Goal: Communication & Community: Answer question/provide support

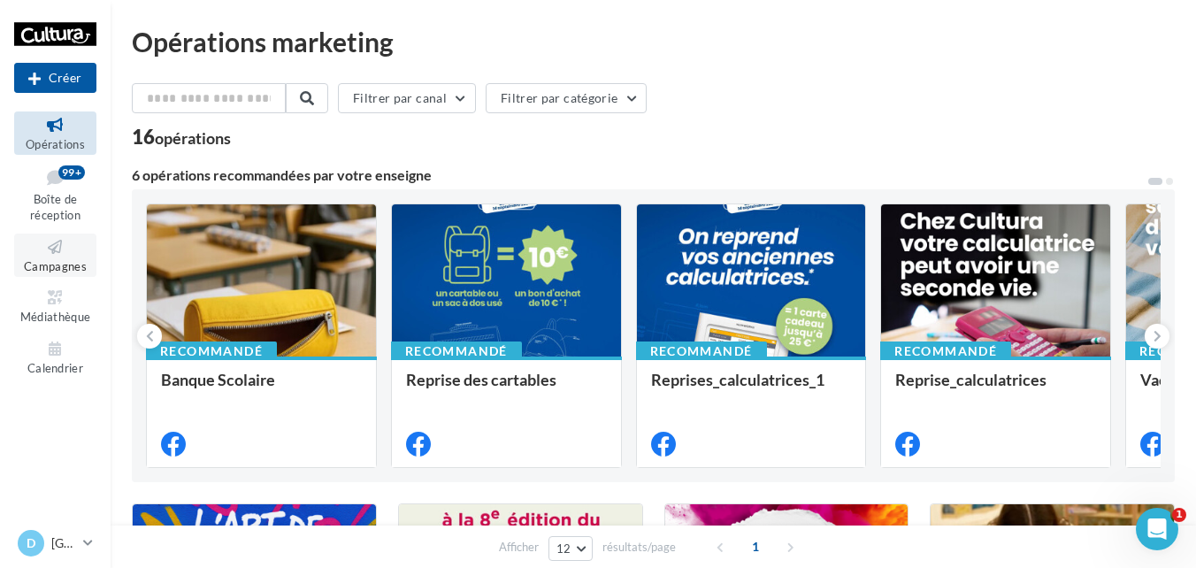
click at [67, 256] on icon at bounding box center [55, 247] width 72 height 20
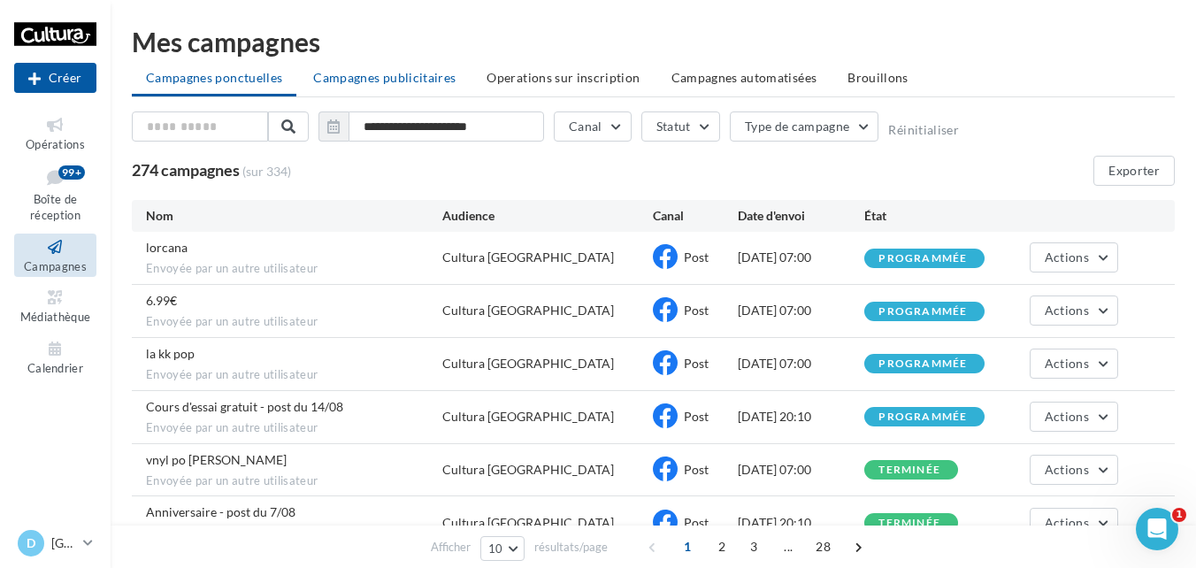
click at [407, 80] on span "Campagnes publicitaires" at bounding box center [384, 77] width 142 height 15
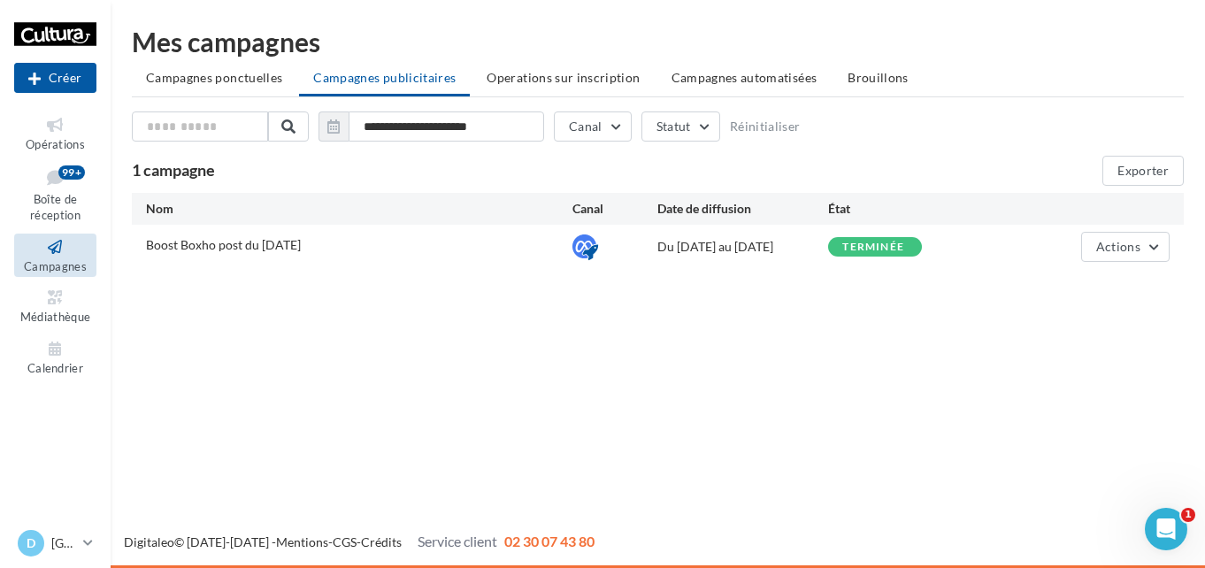
click at [575, 80] on span "Operations sur inscription" at bounding box center [562, 77] width 153 height 15
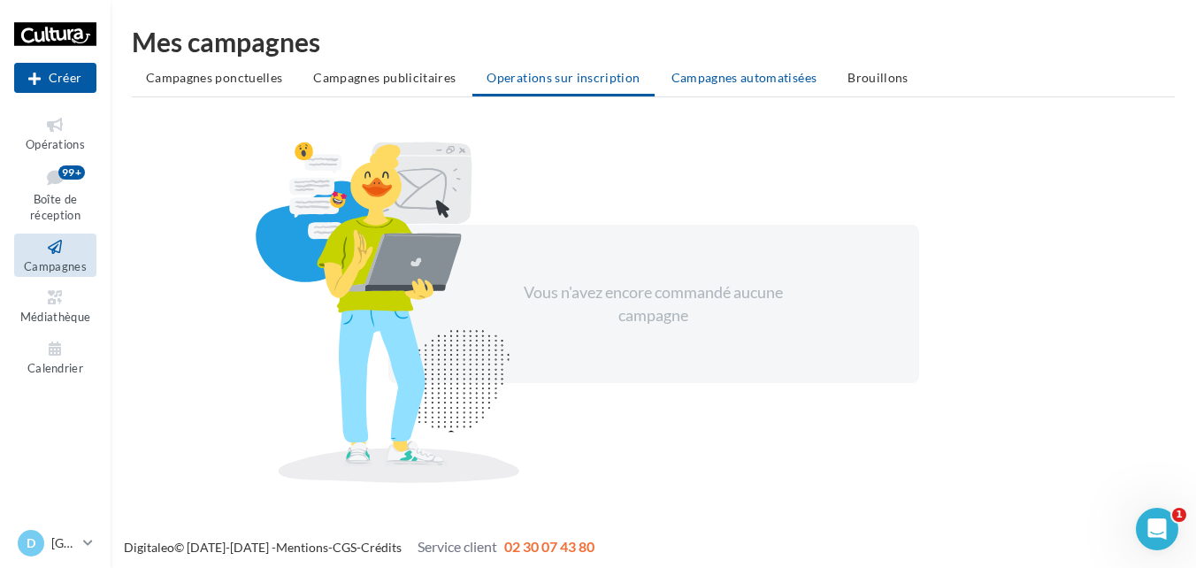
click at [724, 82] on span "Campagnes automatisées" at bounding box center [744, 77] width 146 height 15
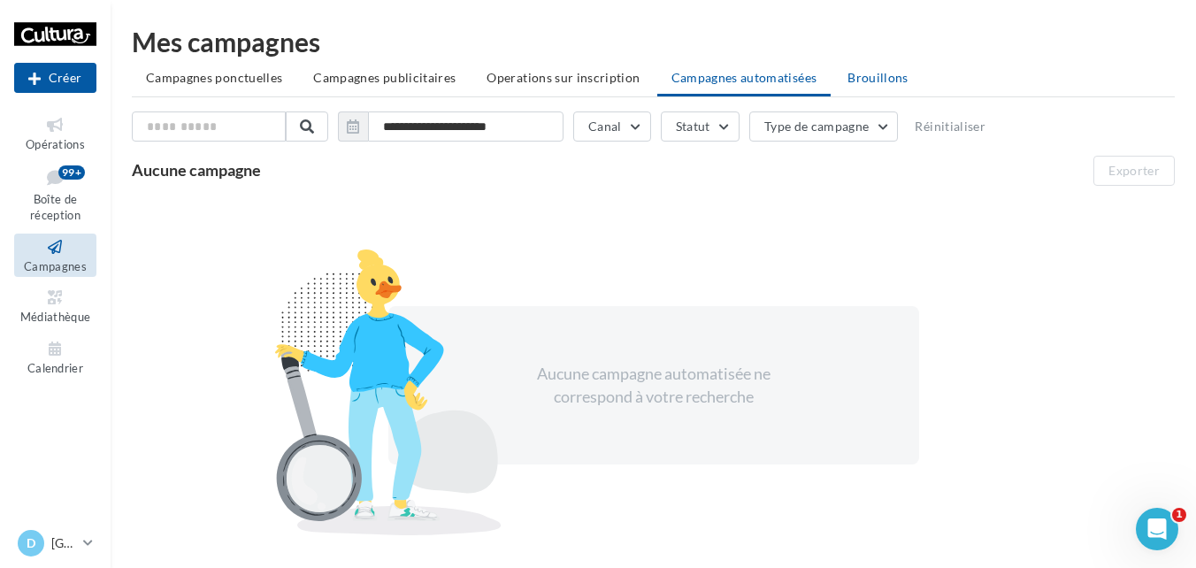
click at [865, 80] on span "Brouillons" at bounding box center [877, 77] width 61 height 15
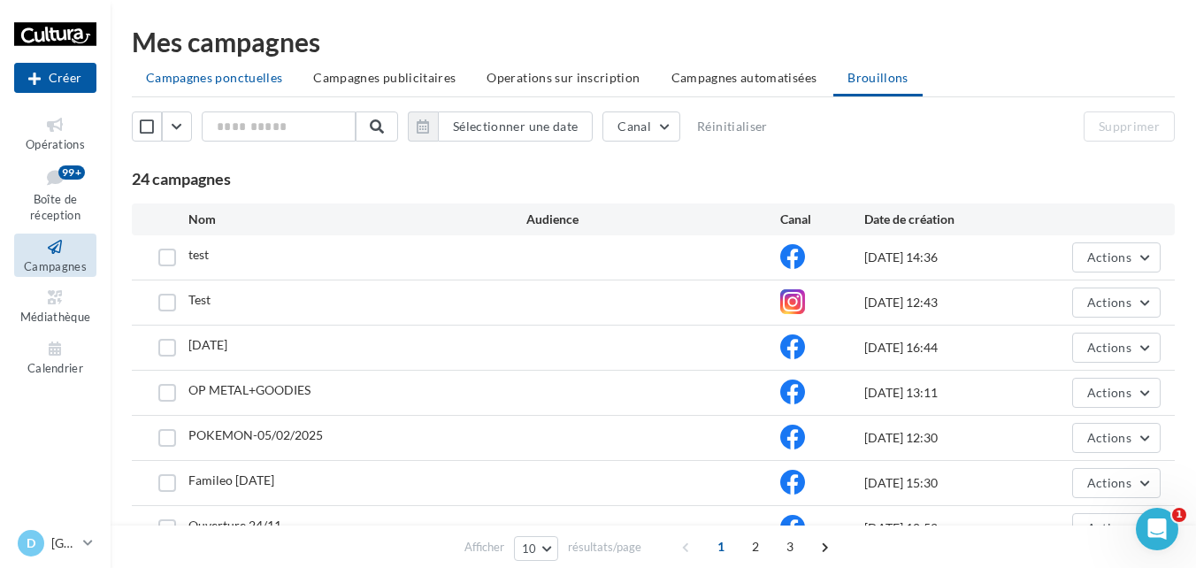
click at [191, 88] on li "Campagnes ponctuelles" at bounding box center [214, 78] width 165 height 32
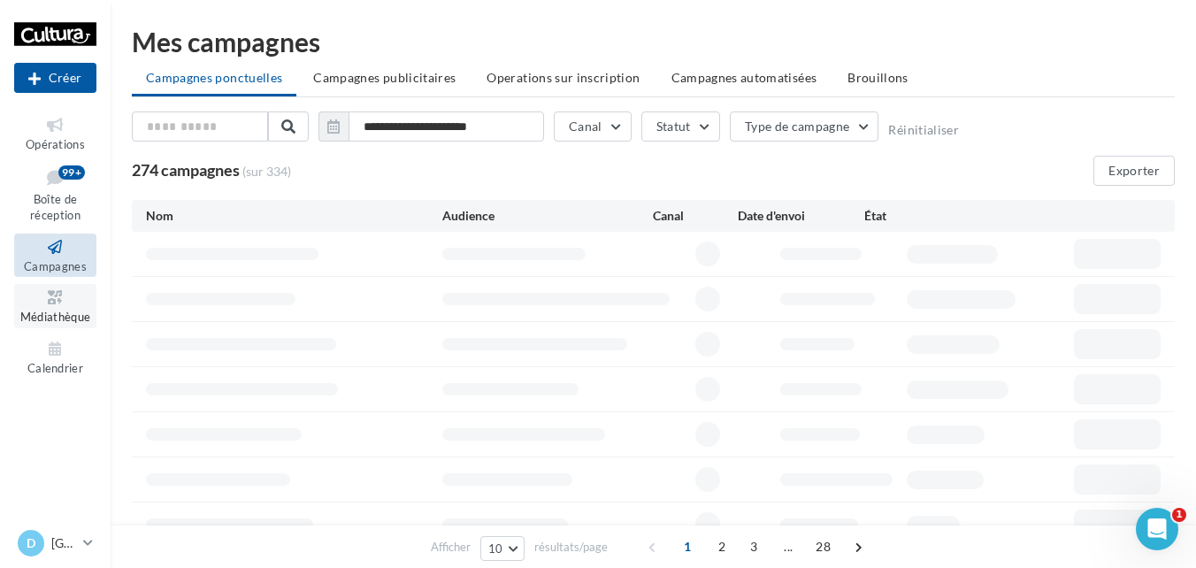
click at [53, 307] on icon at bounding box center [55, 297] width 72 height 20
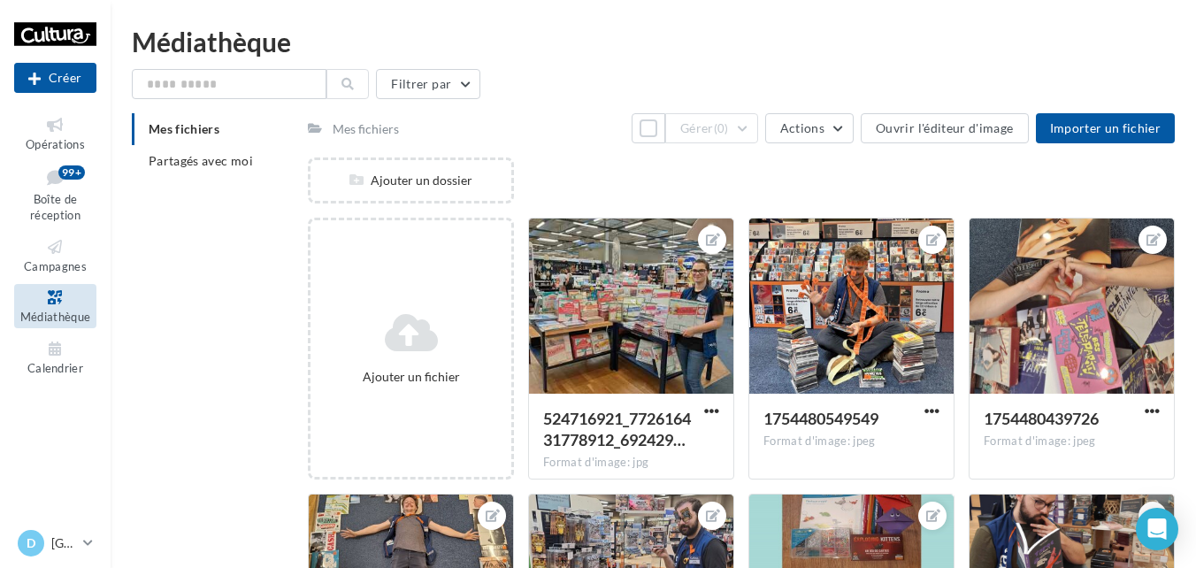
click at [68, 365] on span "Calendrier" at bounding box center [55, 368] width 56 height 14
click at [1082, 297] on div at bounding box center [1071, 306] width 204 height 177
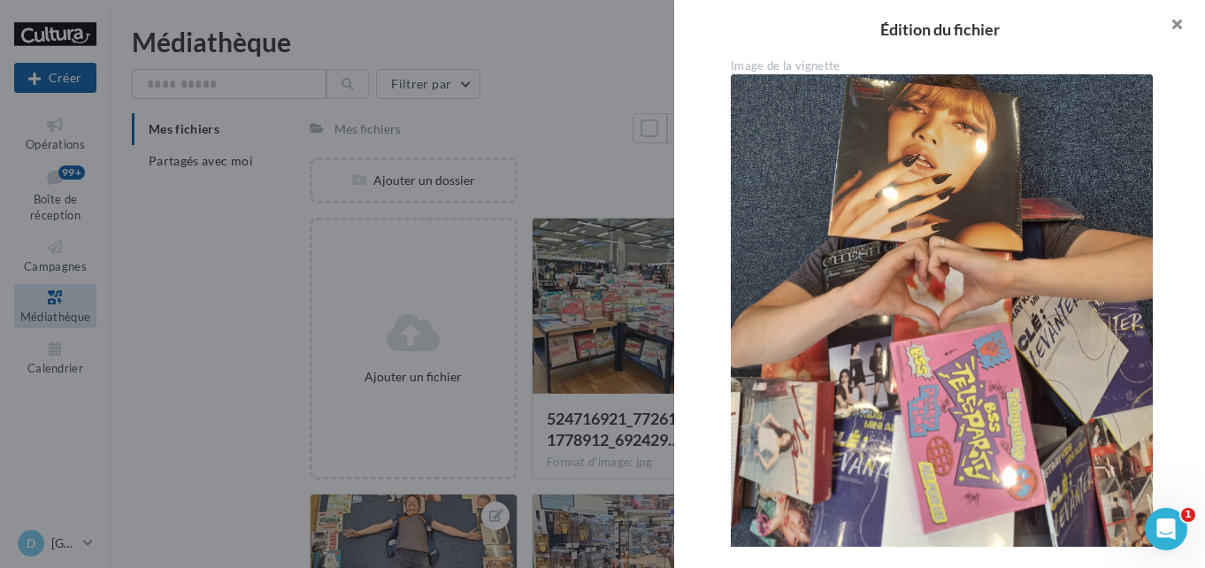
click at [1171, 22] on button "button" at bounding box center [1169, 26] width 71 height 53
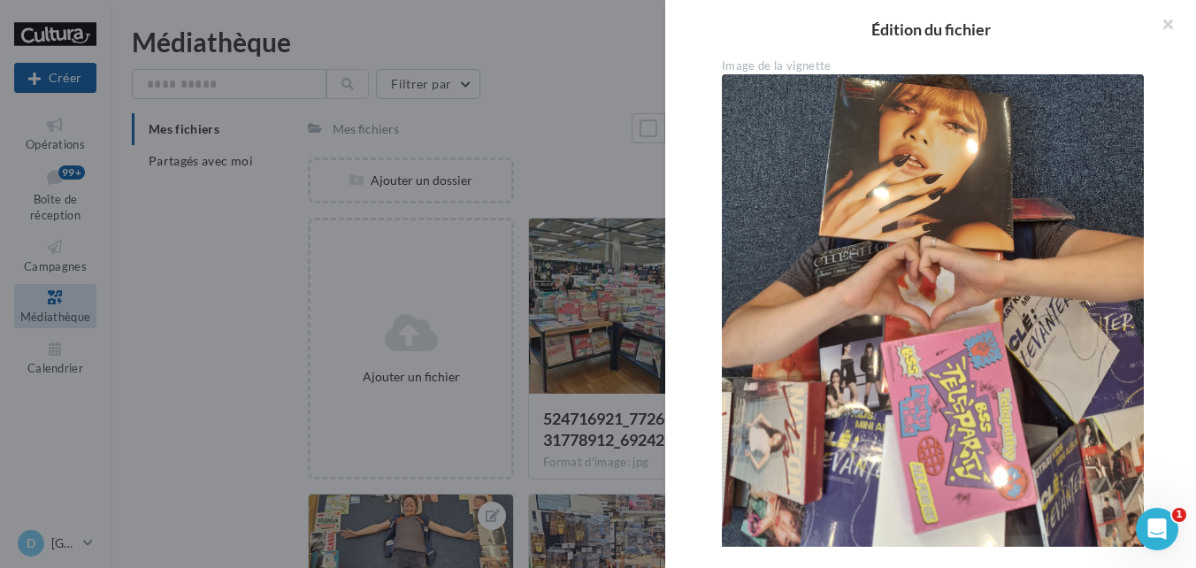
drag, startPoint x: 1171, startPoint y: 22, endPoint x: 1165, endPoint y: 36, distance: 15.4
click at [1170, 24] on div "Édition du fichier" at bounding box center [930, 29] width 531 height 58
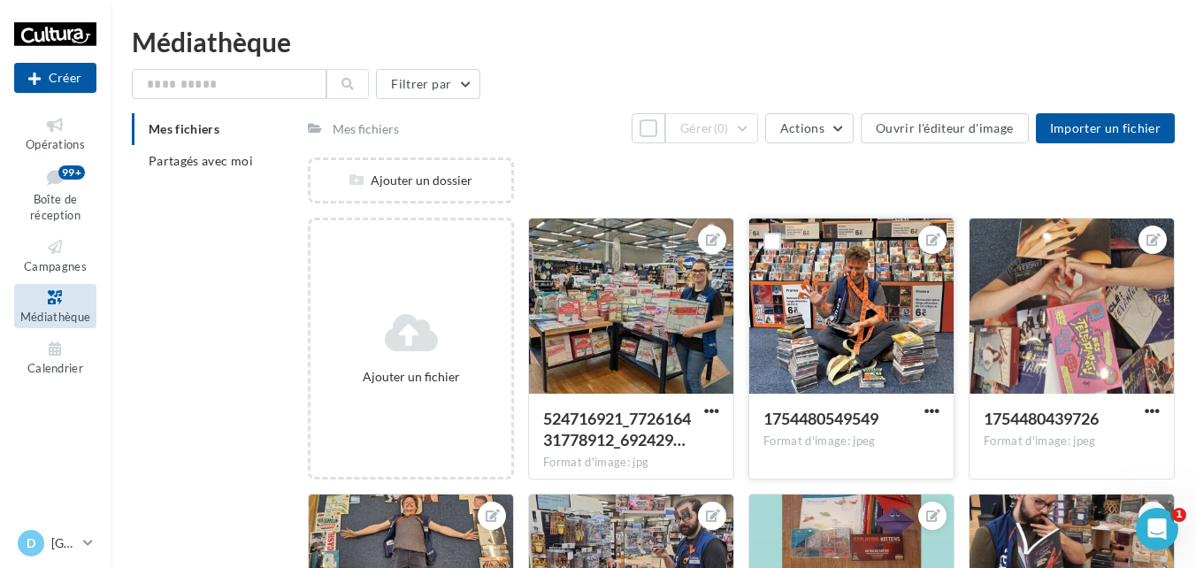
click at [884, 348] on div at bounding box center [851, 306] width 204 height 177
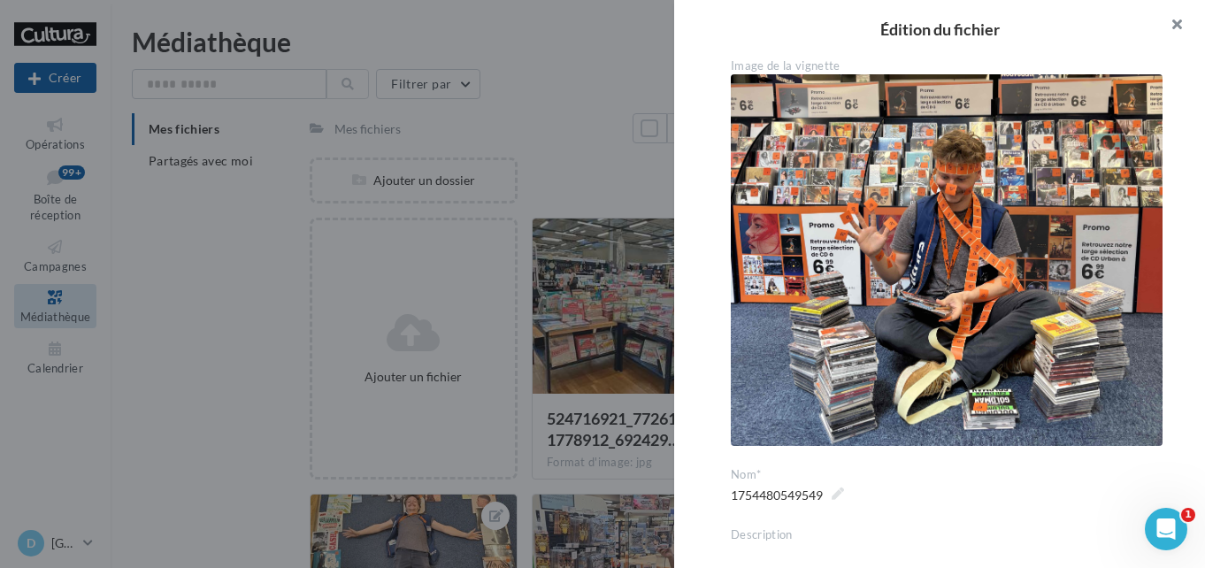
click at [1168, 31] on button "button" at bounding box center [1169, 26] width 71 height 53
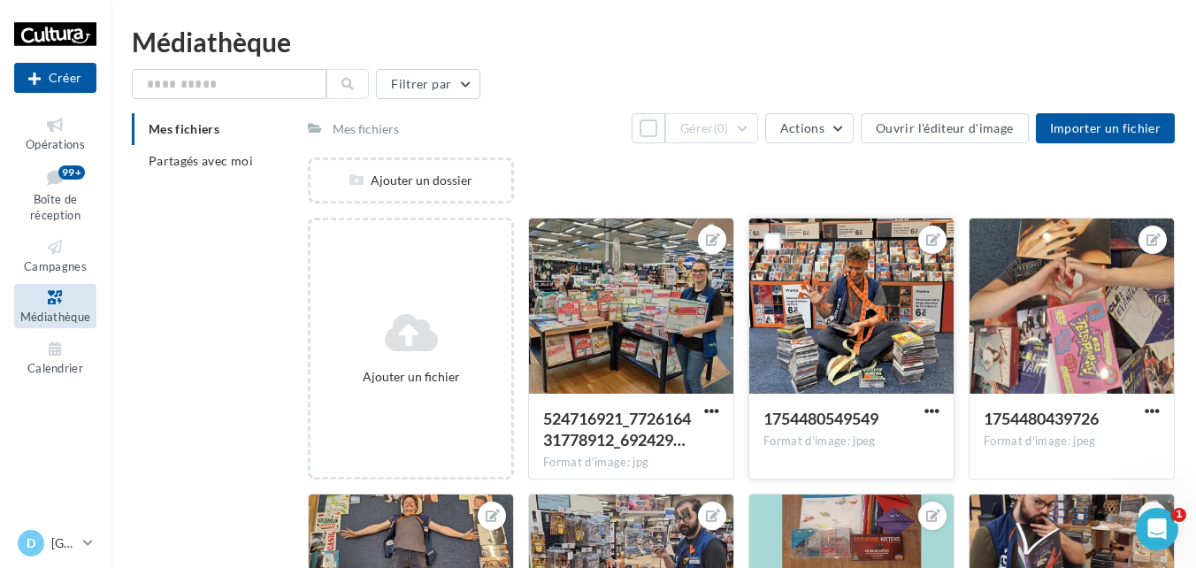
click at [838, 306] on div at bounding box center [851, 306] width 204 height 177
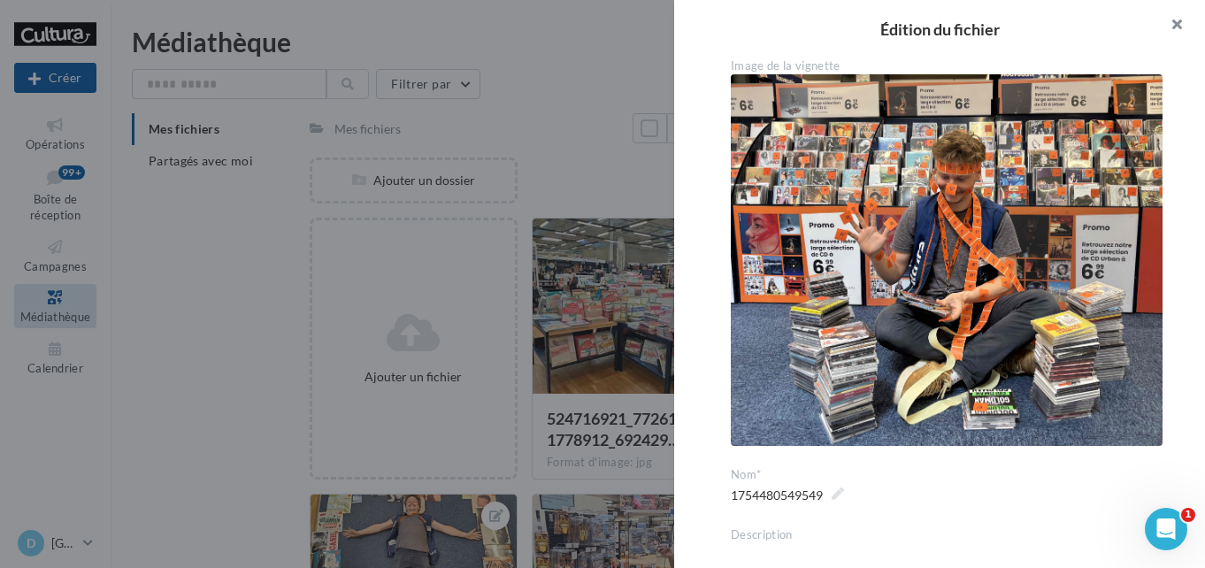
click at [1177, 24] on button "button" at bounding box center [1169, 26] width 71 height 53
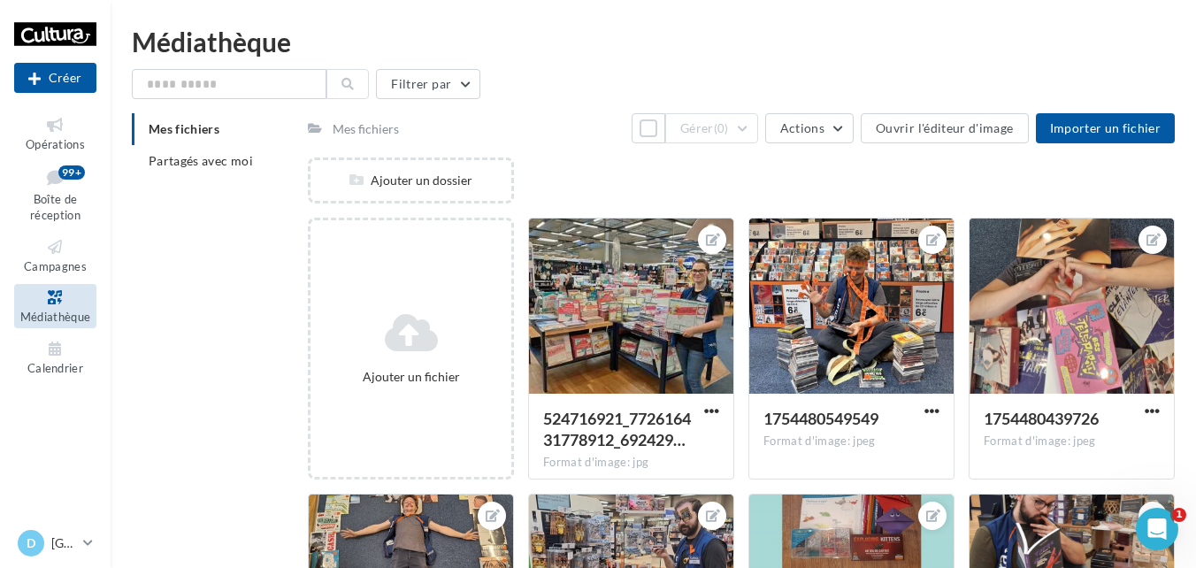
click at [101, 334] on ul "Opérations Boîte de réception 99+ Campagnes Médiathèque Calendrier" at bounding box center [55, 244] width 96 height 281
click at [63, 353] on icon at bounding box center [55, 349] width 72 height 20
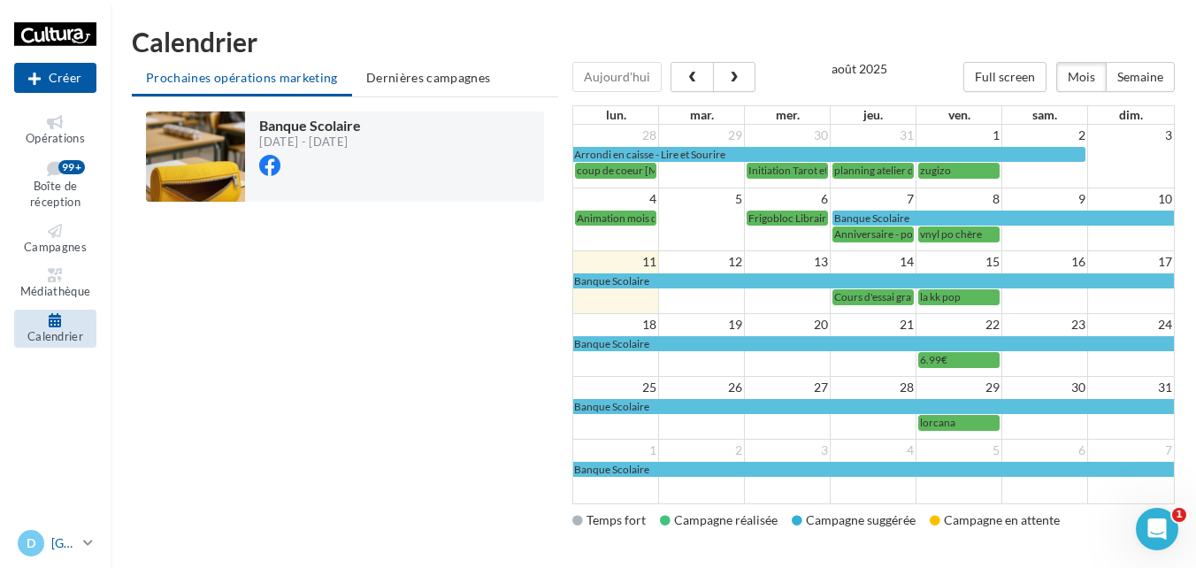
click at [64, 534] on p "[GEOGRAPHIC_DATA]" at bounding box center [63, 543] width 25 height 18
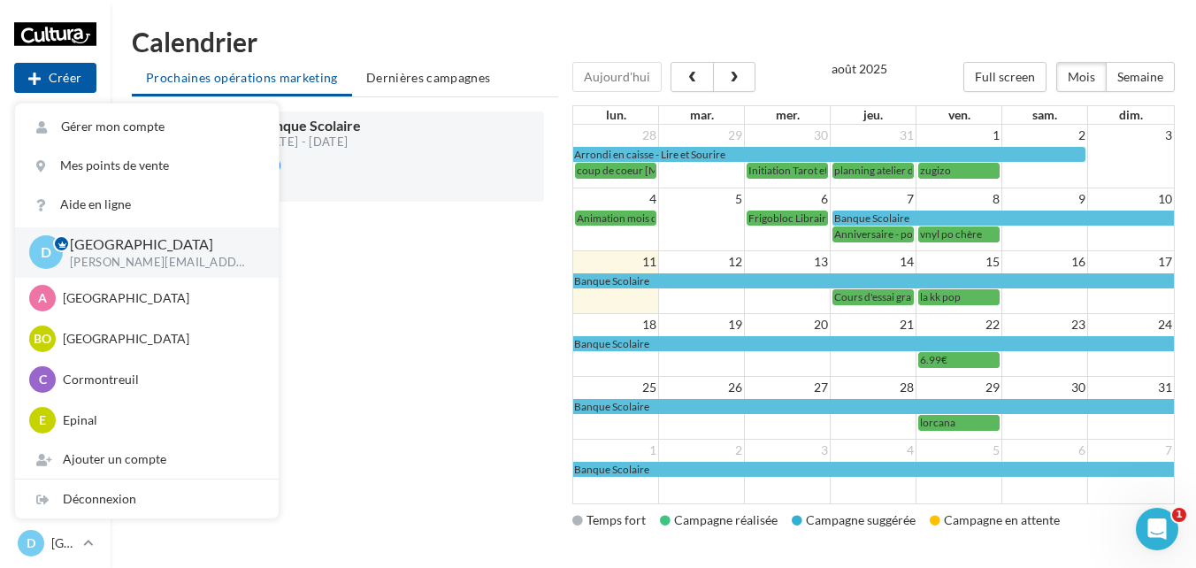
click at [417, 249] on div "Banque Scolaire 07/08/2025 - 09/09/2025 Chargement '" at bounding box center [345, 318] width 426 height 442
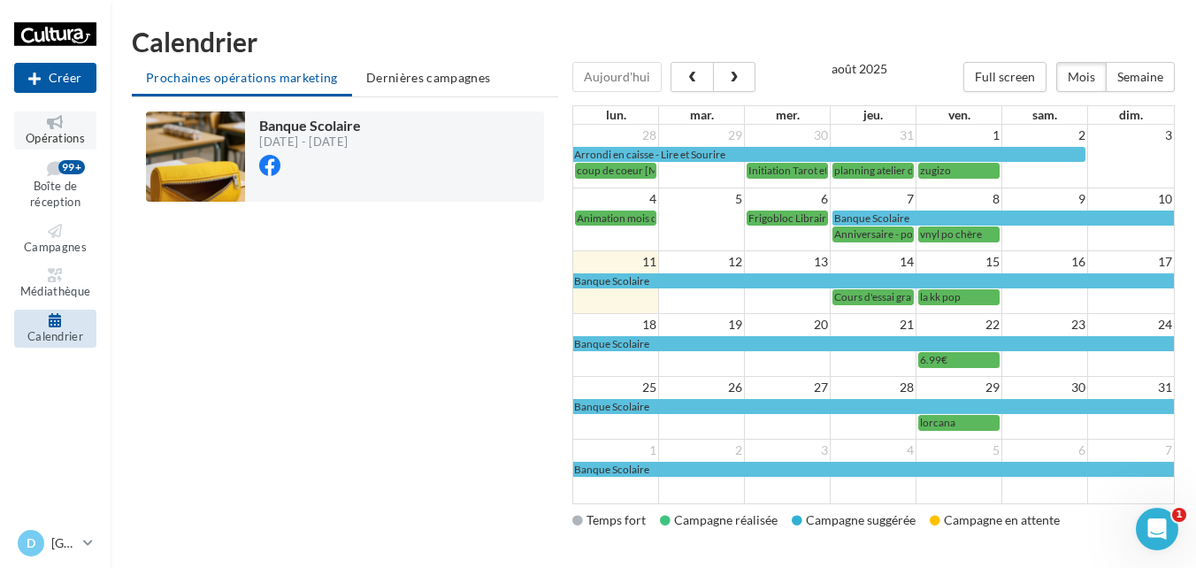
click at [65, 119] on icon at bounding box center [55, 122] width 72 height 14
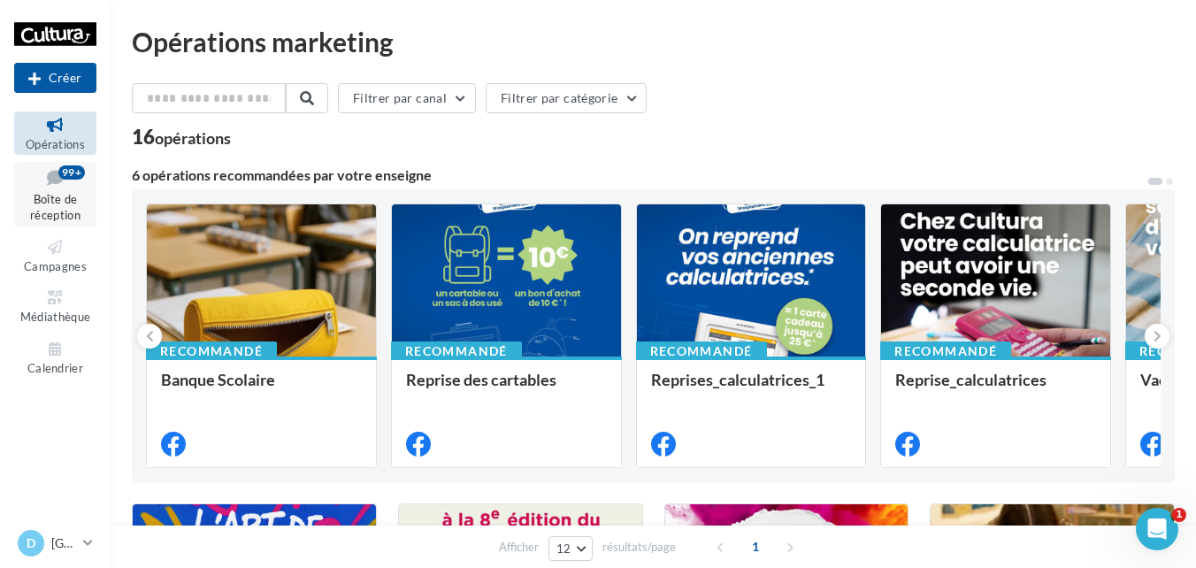
click at [56, 194] on span "Boîte de réception" at bounding box center [55, 207] width 50 height 31
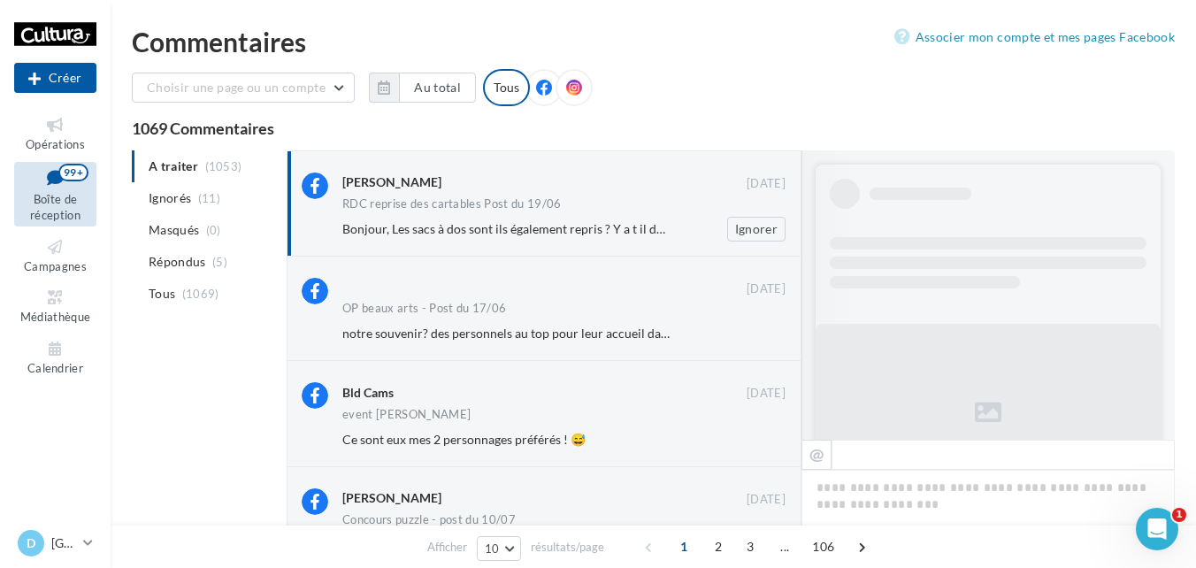
click at [461, 204] on div "RDC reprise des cartables Post du 19/06" at bounding box center [451, 203] width 219 height 11
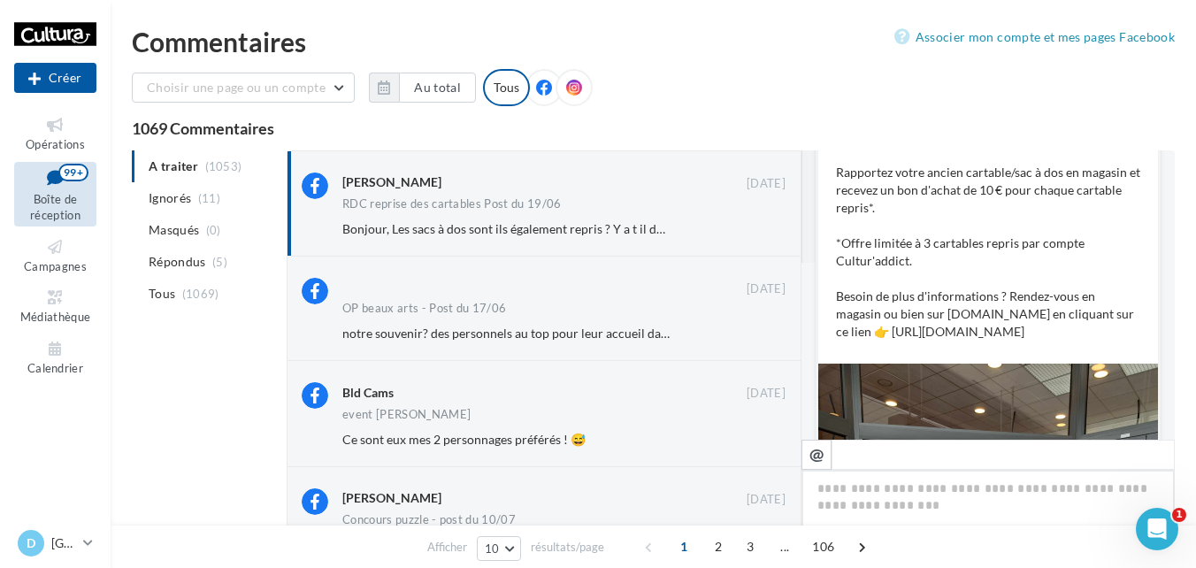
scroll to position [265, 0]
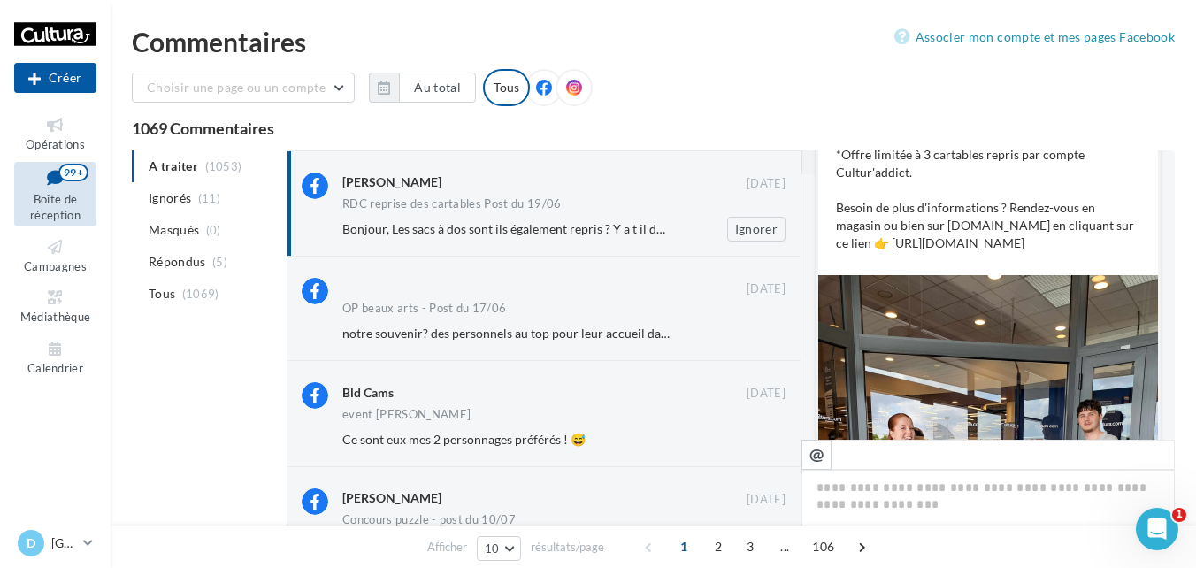
click at [495, 219] on div "Bonjour, Les sacs à dos sont ils également repris ? Y a t il des conditions pou…" at bounding box center [570, 229] width 457 height 25
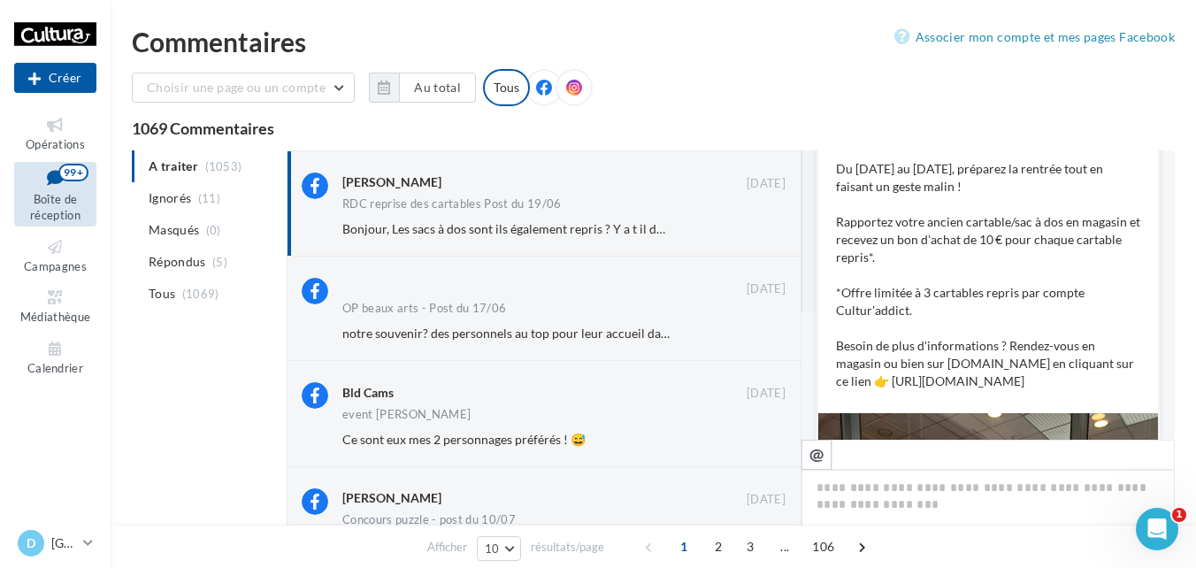
scroll to position [0, 0]
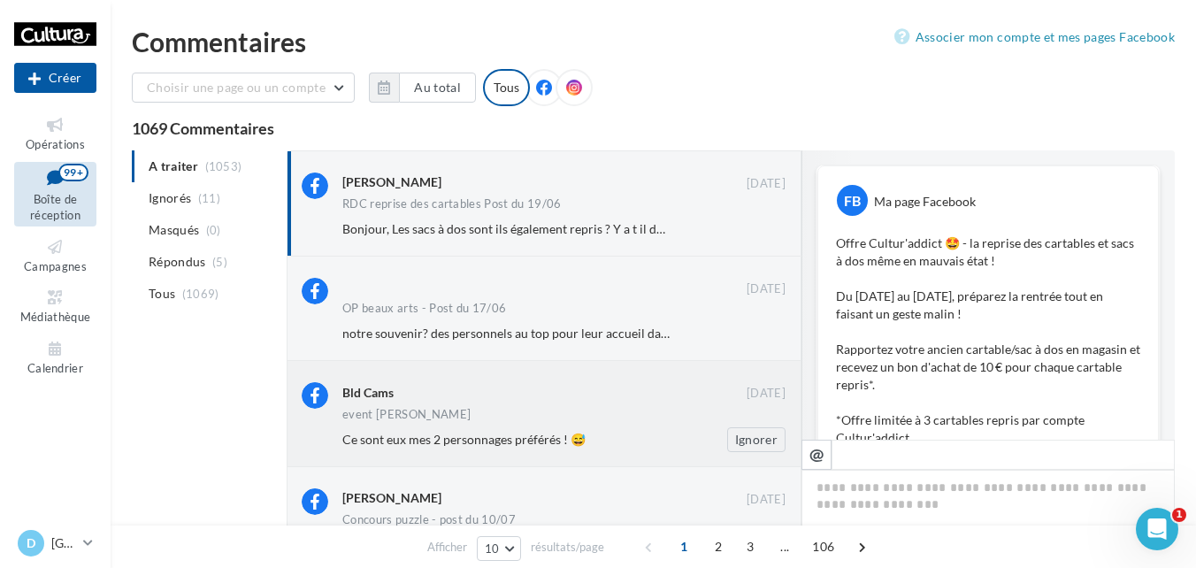
click at [477, 410] on div "event [PERSON_NAME]" at bounding box center [563, 416] width 443 height 15
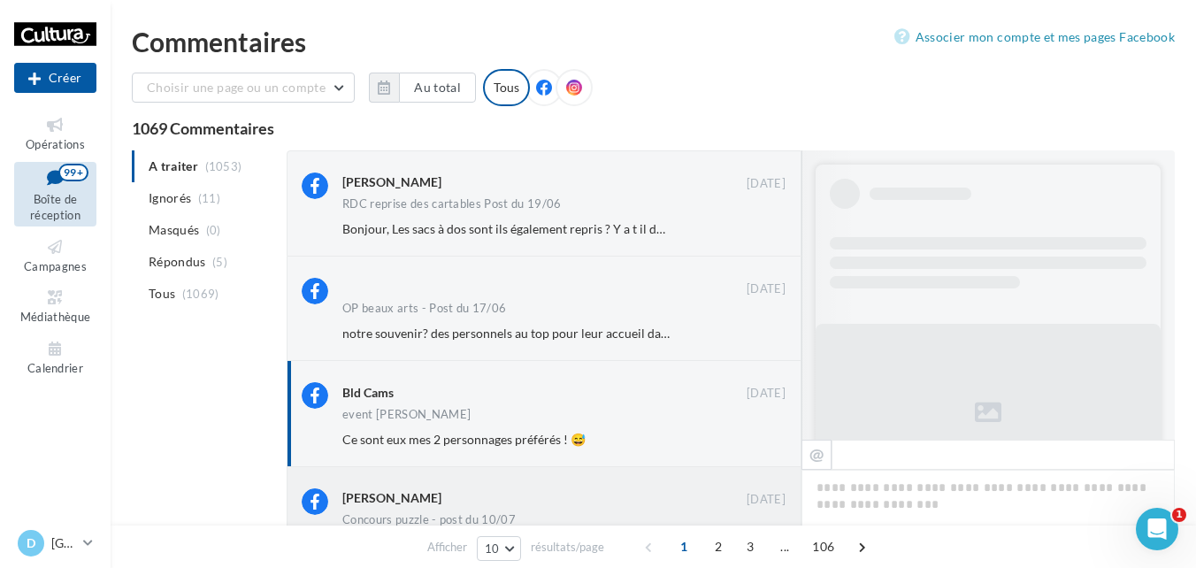
scroll to position [177, 0]
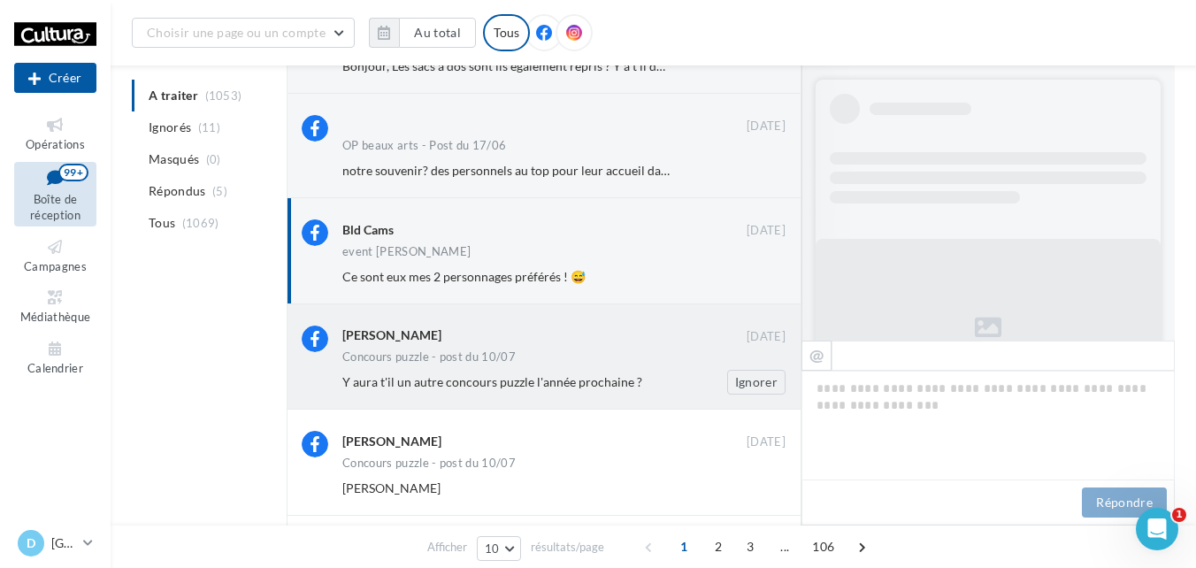
click at [494, 379] on span "Y aura t'il un autre concours puzzle l'année prochaine ?" at bounding box center [492, 381] width 300 height 15
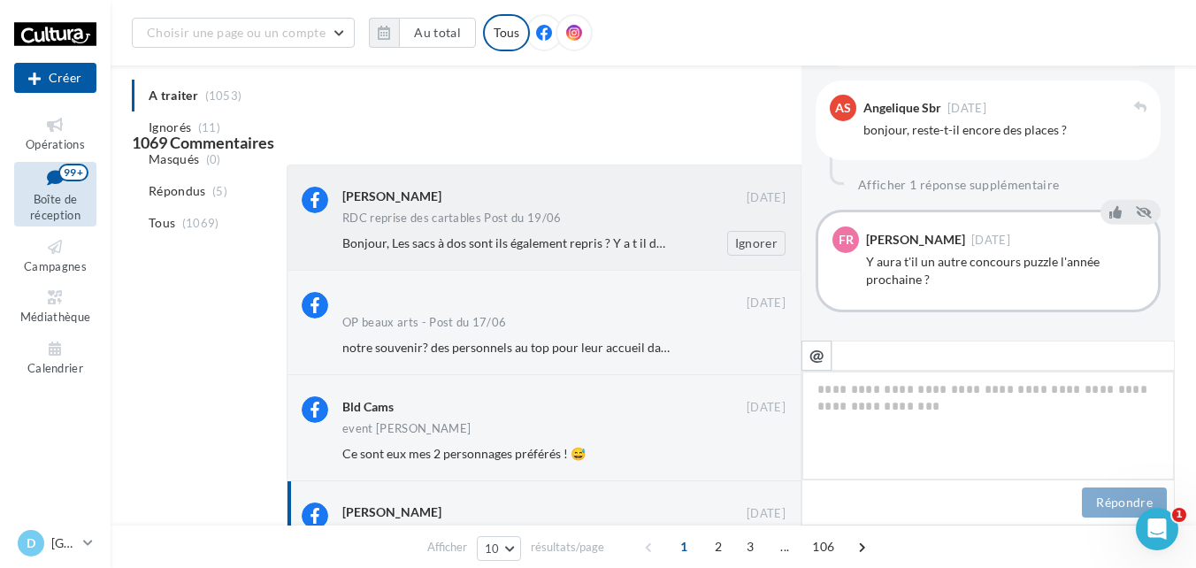
scroll to position [1138, 0]
